Goal: Transaction & Acquisition: Purchase product/service

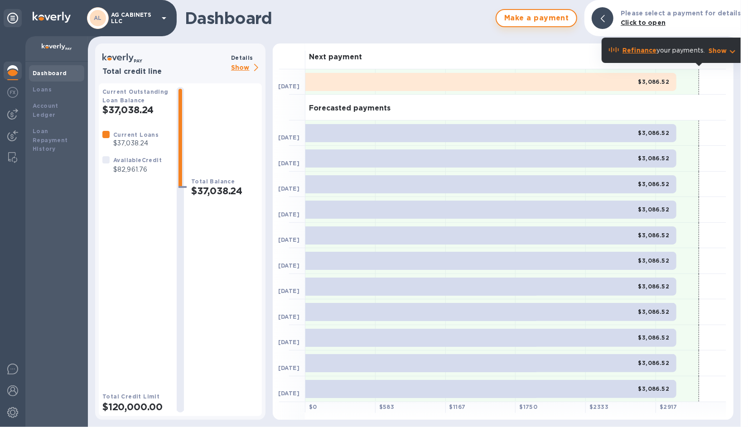
click at [541, 15] on span "Make a payment" at bounding box center [536, 18] width 65 height 11
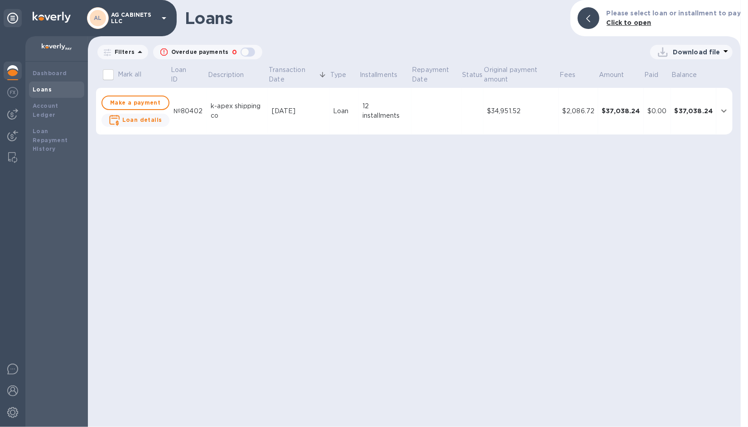
click at [10, 66] on img at bounding box center [12, 70] width 11 height 11
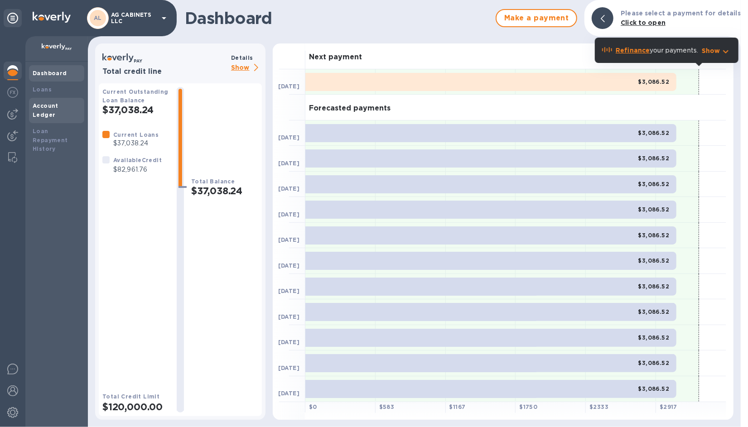
click at [51, 102] on b "Account Ledger" at bounding box center [46, 110] width 26 height 16
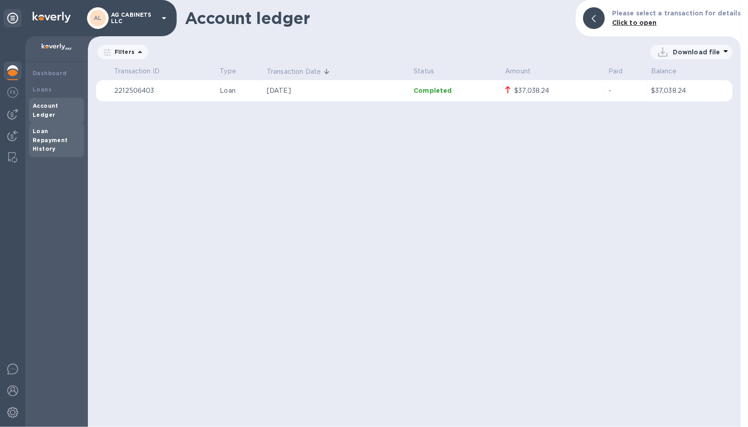
click at [48, 129] on b "Loan Repayment History" at bounding box center [50, 140] width 35 height 25
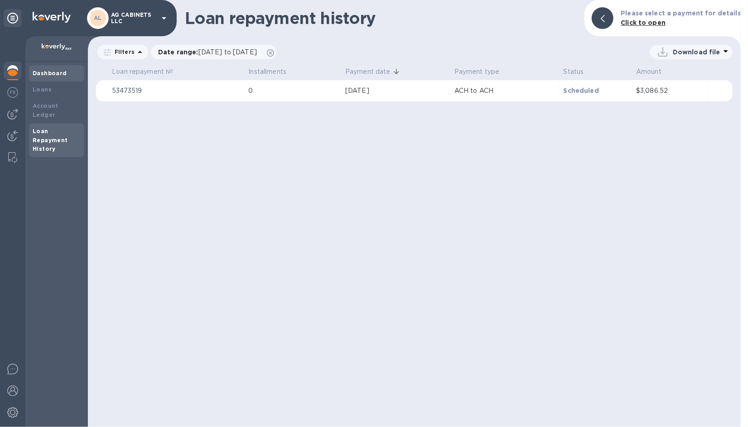
click at [45, 71] on b "Dashboard" at bounding box center [50, 73] width 34 height 7
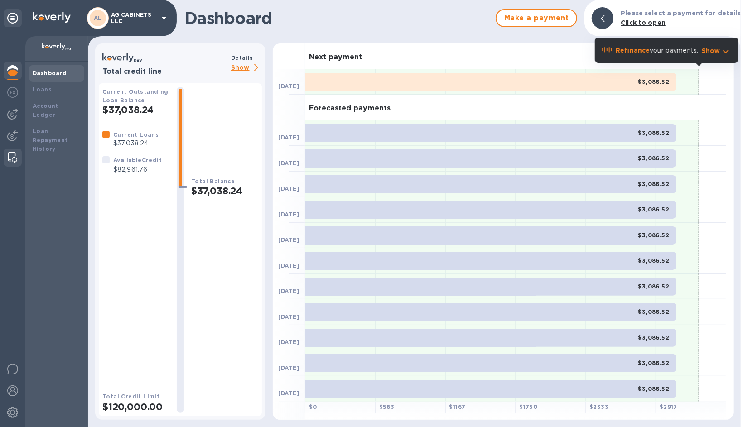
click at [14, 155] on img at bounding box center [12, 157] width 9 height 11
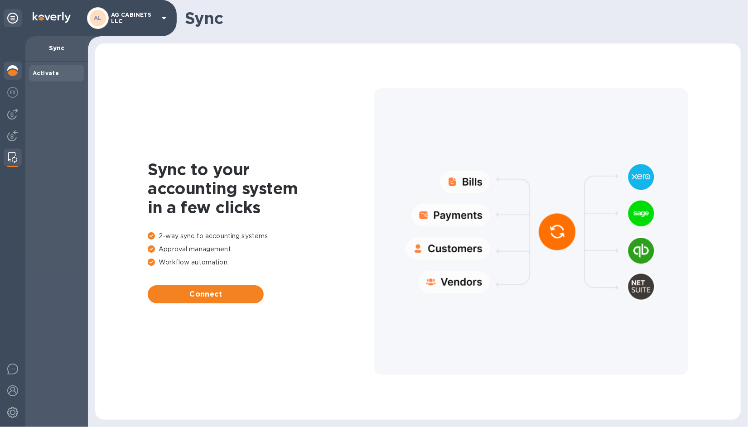
drag, startPoint x: 18, startPoint y: 72, endPoint x: 10, endPoint y: 72, distance: 7.7
click at [10, 72] on img at bounding box center [12, 70] width 11 height 11
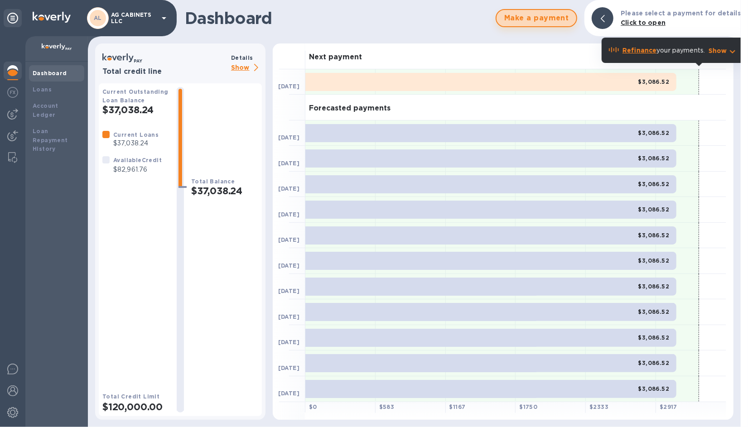
click at [547, 15] on span "Make a payment" at bounding box center [536, 18] width 65 height 11
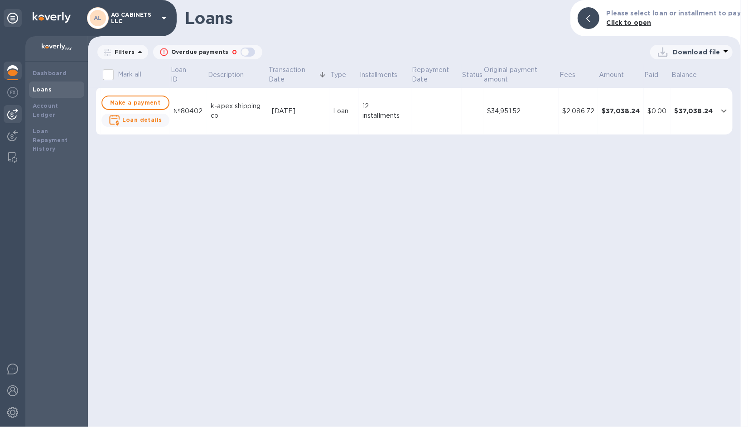
click at [16, 115] on img at bounding box center [12, 114] width 11 height 11
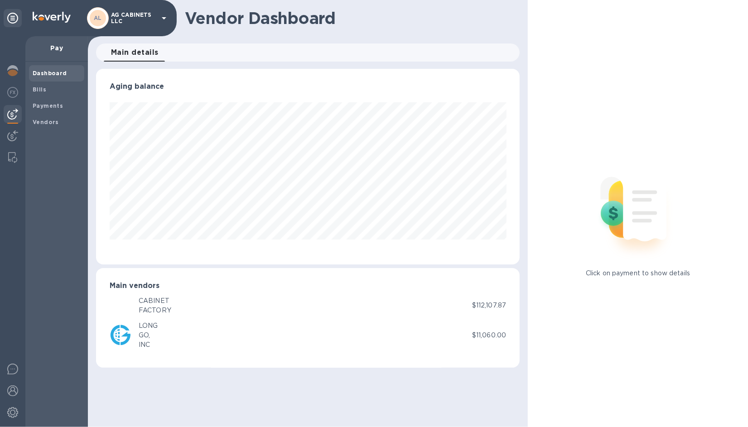
scroll to position [196, 424]
click at [12, 149] on div at bounding box center [13, 158] width 16 height 18
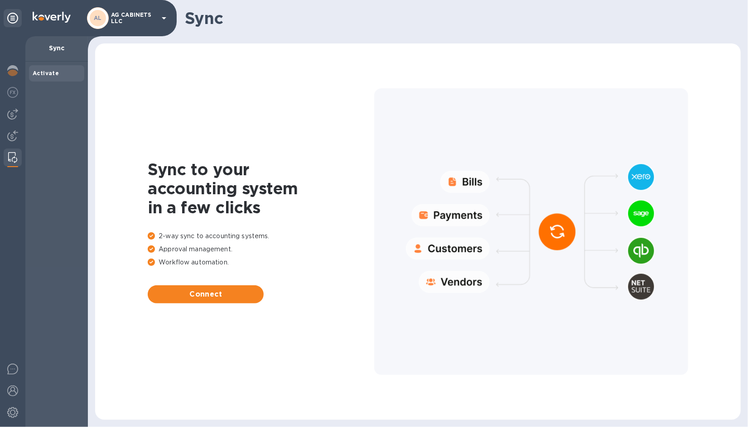
click at [67, 53] on p "Sync" at bounding box center [57, 48] width 48 height 9
click at [163, 17] on icon at bounding box center [164, 18] width 11 height 11
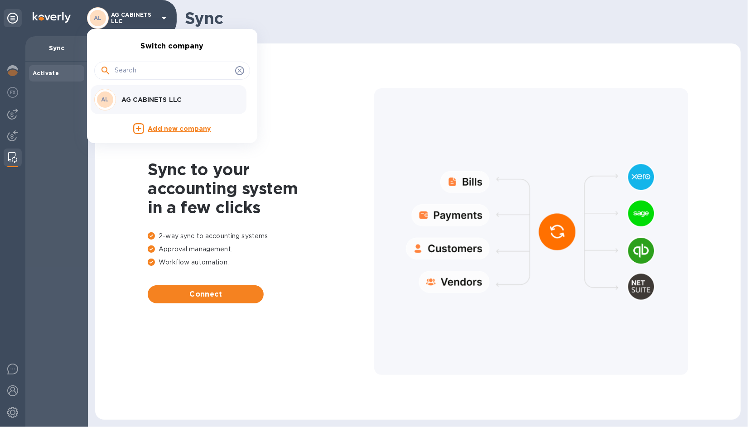
click at [114, 162] on div at bounding box center [374, 213] width 748 height 427
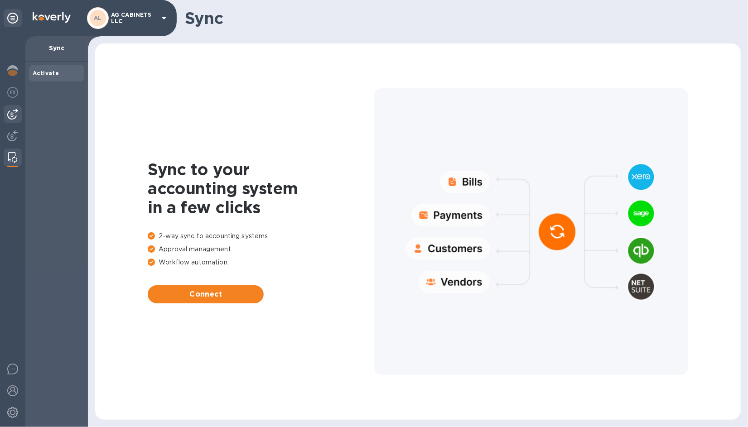
click at [13, 110] on img at bounding box center [12, 114] width 11 height 11
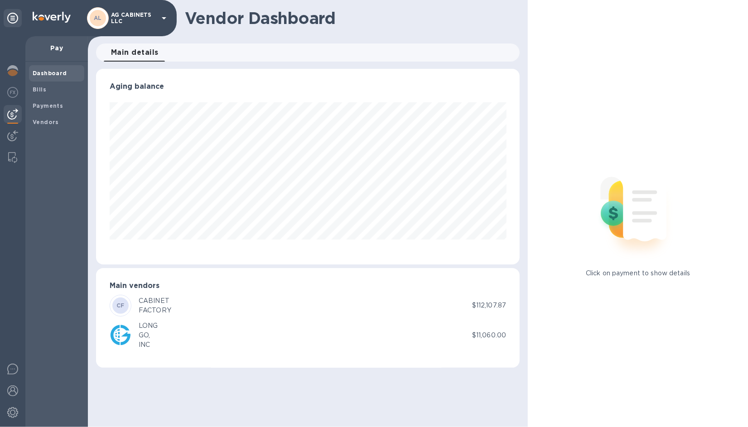
scroll to position [196, 424]
click at [49, 124] on b "Vendors" at bounding box center [46, 122] width 26 height 7
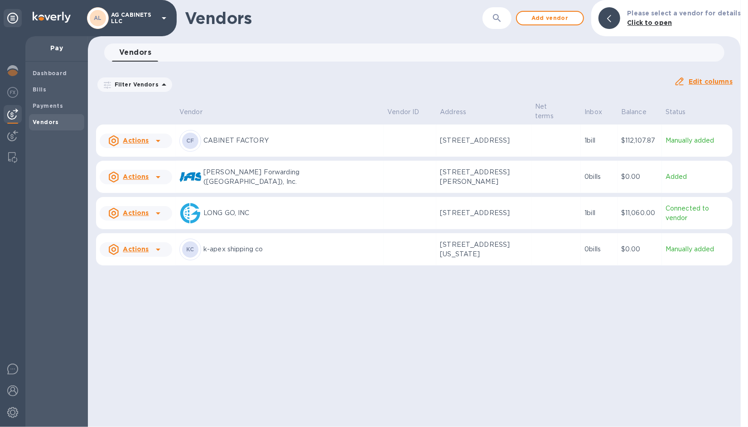
click at [319, 137] on p "CABINET FACTORY" at bounding box center [291, 141] width 177 height 10
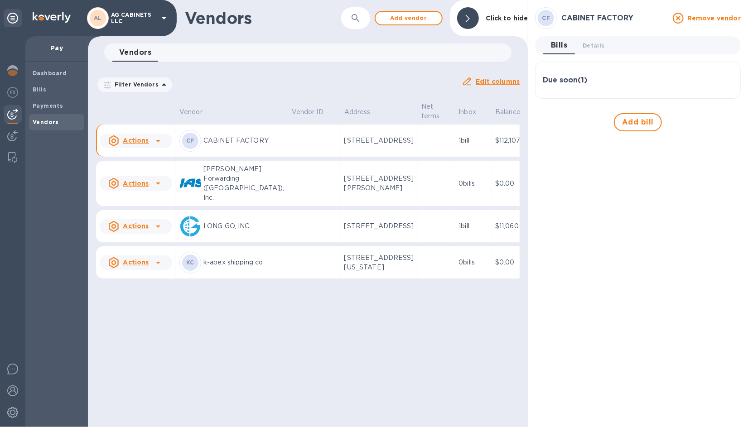
click at [227, 145] on p "CABINET FACTORY" at bounding box center [243, 141] width 81 height 10
click at [211, 141] on p "CABINET FACTORY" at bounding box center [243, 141] width 81 height 10
click at [344, 145] on p "[STREET_ADDRESS]" at bounding box center [379, 141] width 70 height 10
click at [159, 142] on icon at bounding box center [158, 140] width 11 height 11
click at [238, 144] on div at bounding box center [374, 213] width 748 height 427
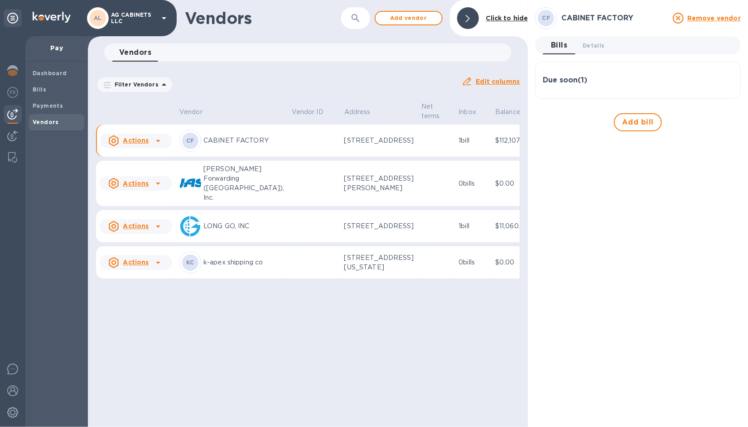
click at [145, 144] on u "Actions" at bounding box center [136, 140] width 26 height 7
click at [157, 120] on div at bounding box center [374, 213] width 748 height 427
click at [53, 105] on b "Payments" at bounding box center [48, 105] width 30 height 7
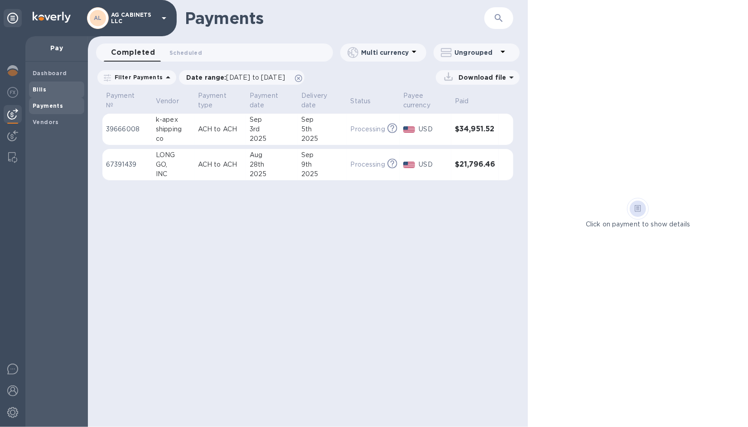
click at [43, 92] on span "Bills" at bounding box center [40, 89] width 14 height 9
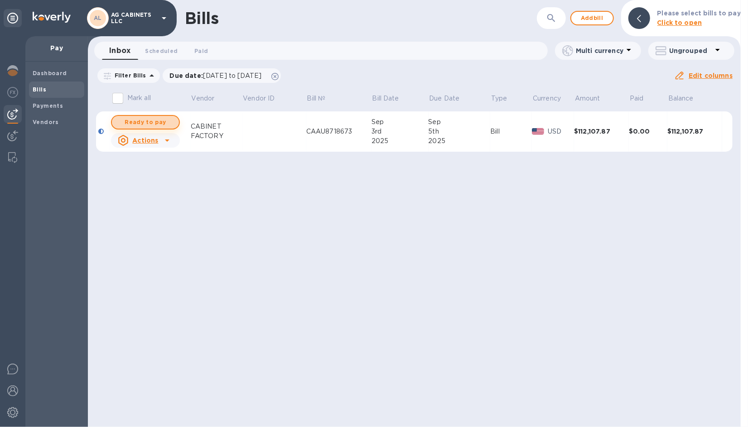
click at [151, 123] on span "Ready to pay" at bounding box center [145, 122] width 53 height 11
checkbox input "true"
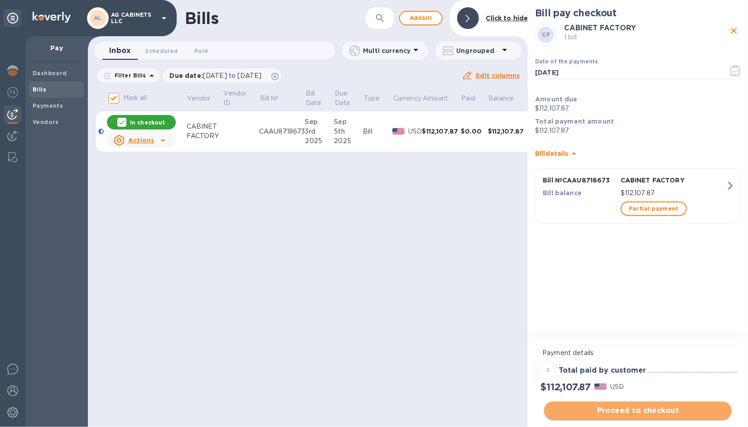
click at [652, 407] on span "Proceed to checkout" at bounding box center [637, 411] width 173 height 11
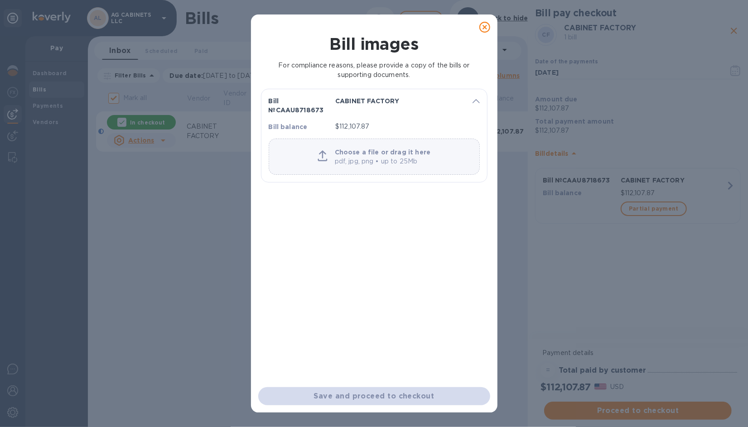
click at [347, 159] on p "pdf, jpg, png • up to 25Mb" at bounding box center [383, 162] width 96 height 10
click at [337, 158] on p "pdf, jpg, png • up to 25Mb" at bounding box center [383, 162] width 96 height 10
